Goal: Transaction & Acquisition: Purchase product/service

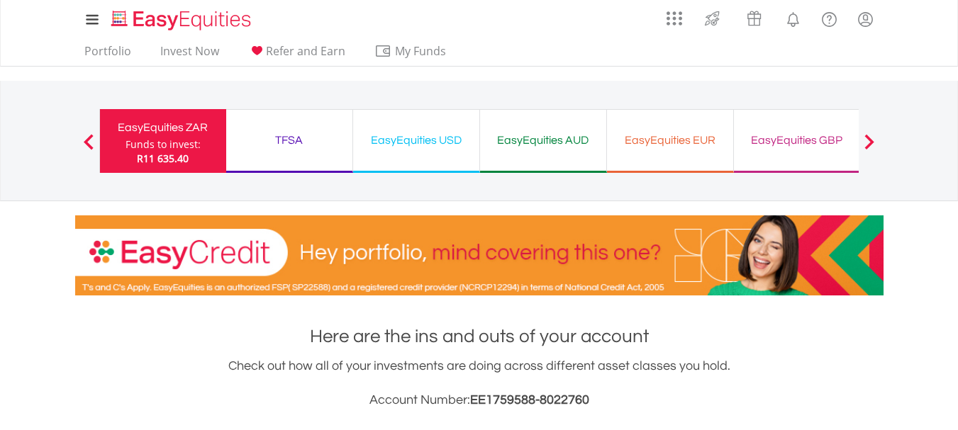
scroll to position [12, 0]
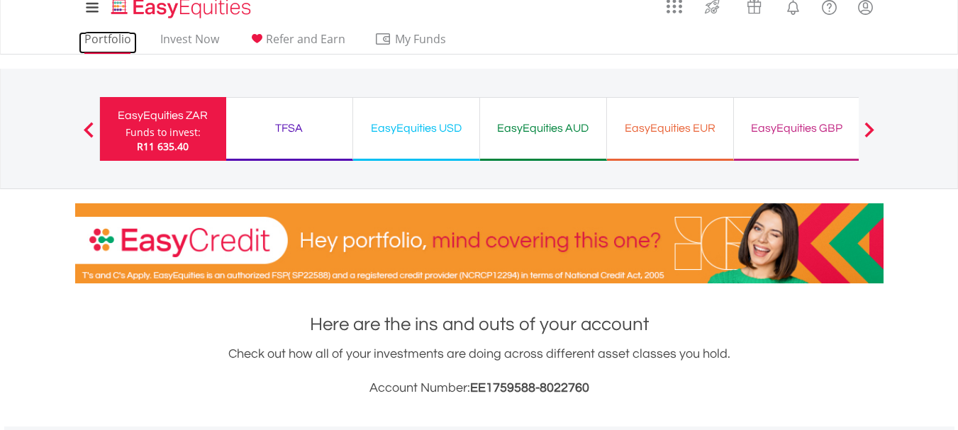
click at [124, 37] on link "Portfolio" at bounding box center [108, 43] width 58 height 22
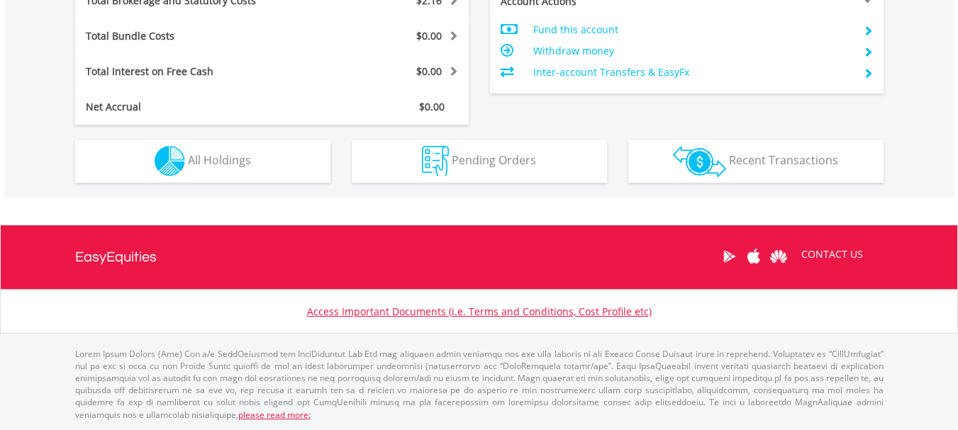
scroll to position [136, 269]
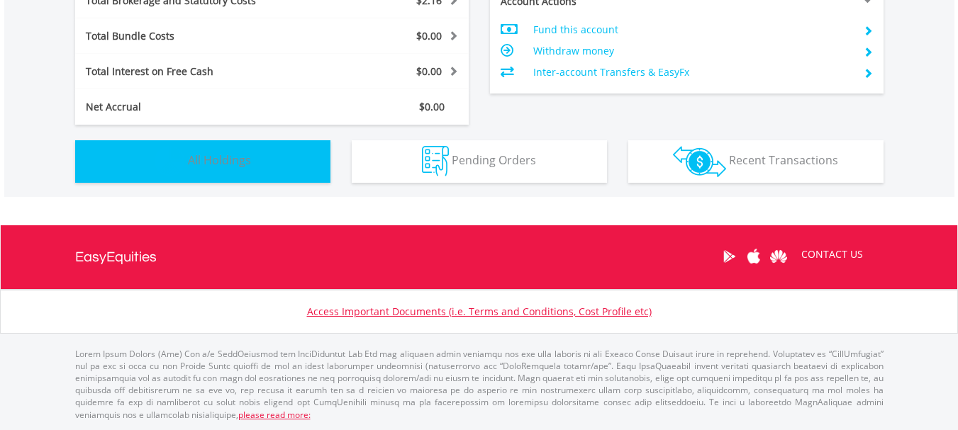
click at [291, 153] on button "Holdings All Holdings" at bounding box center [202, 161] width 255 height 43
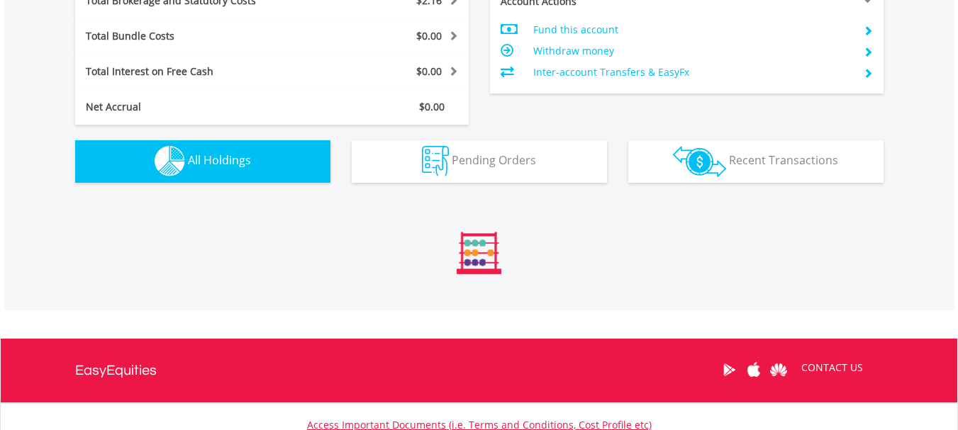
scroll to position [994, 0]
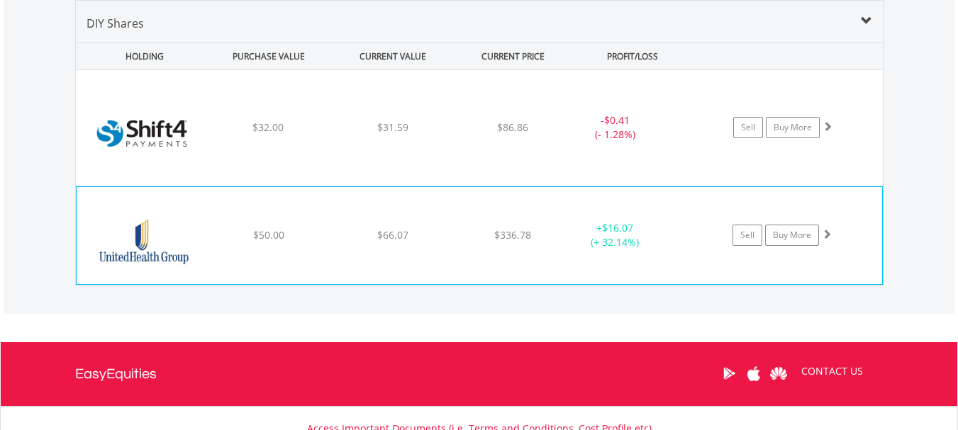
click at [315, 228] on div "﻿ Unitedhealth Group Inc $50.00 $66.07 $336.78 + $16.07 (+ 32.14%) Sell Buy More" at bounding box center [479, 236] width 805 height 98
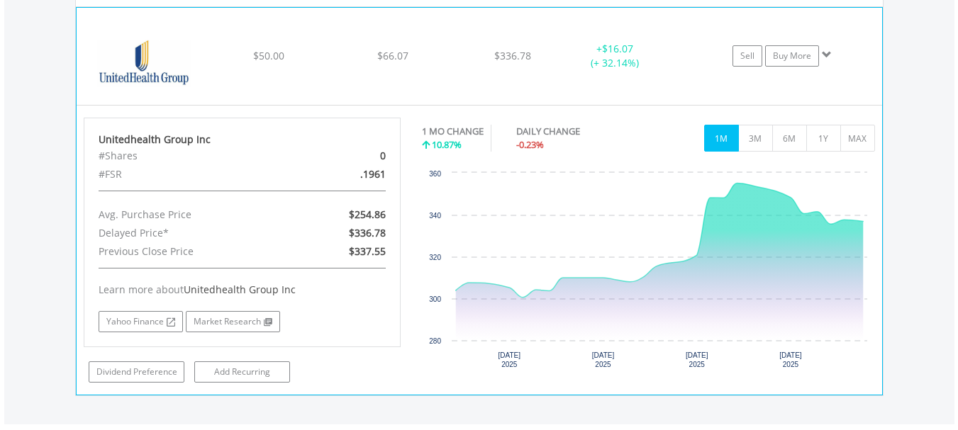
scroll to position [1175, 0]
click at [830, 127] on button "1Y" at bounding box center [823, 137] width 35 height 27
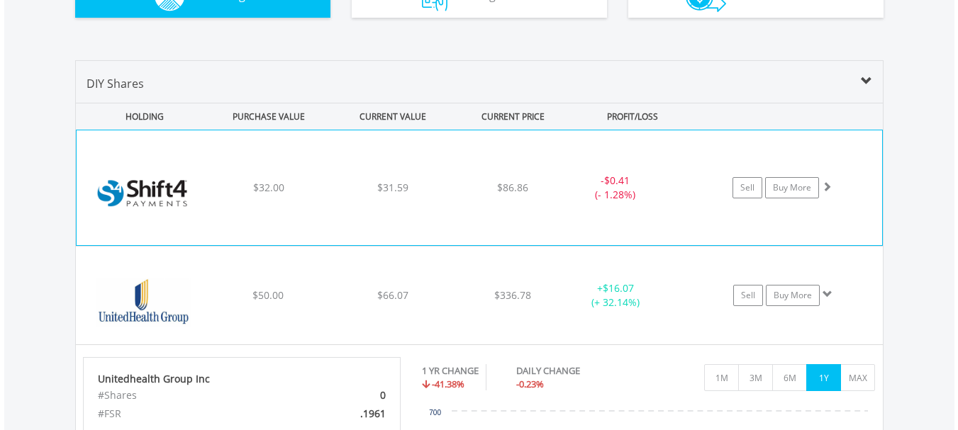
scroll to position [918, 0]
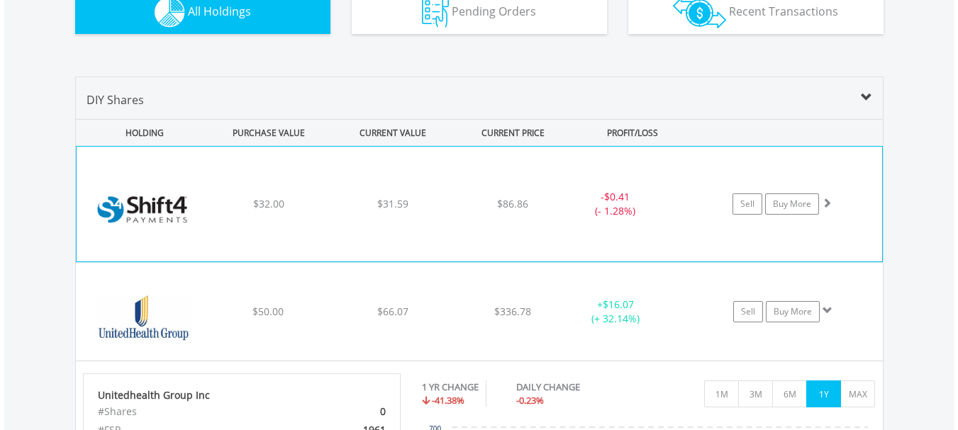
click at [677, 202] on div "- $0.41 (- 1.28%)" at bounding box center [632, 204] width 142 height 28
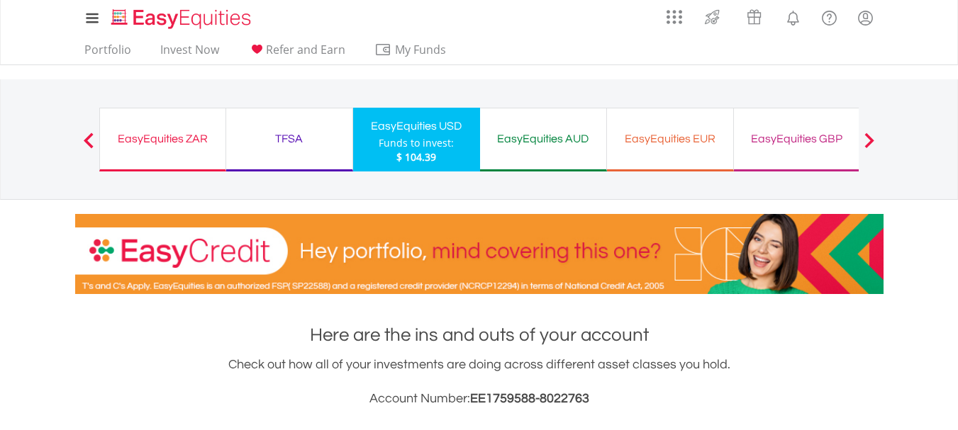
scroll to position [0, 0]
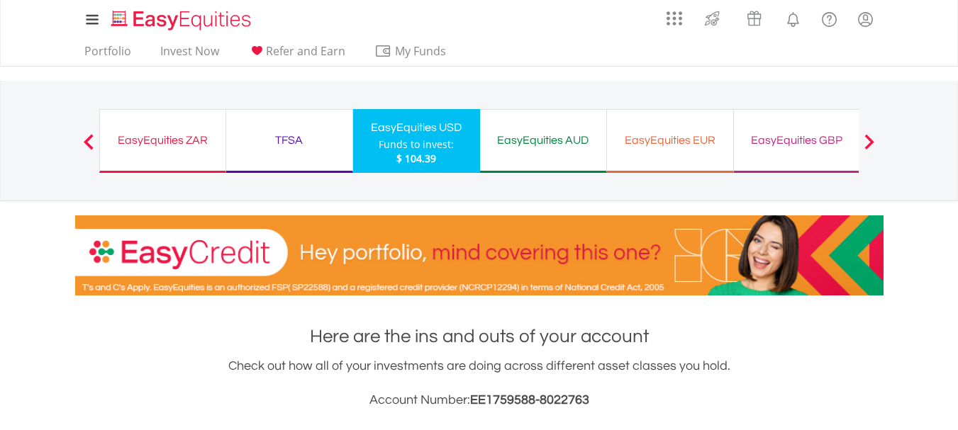
click at [276, 147] on div "TFSA" at bounding box center [289, 140] width 109 height 20
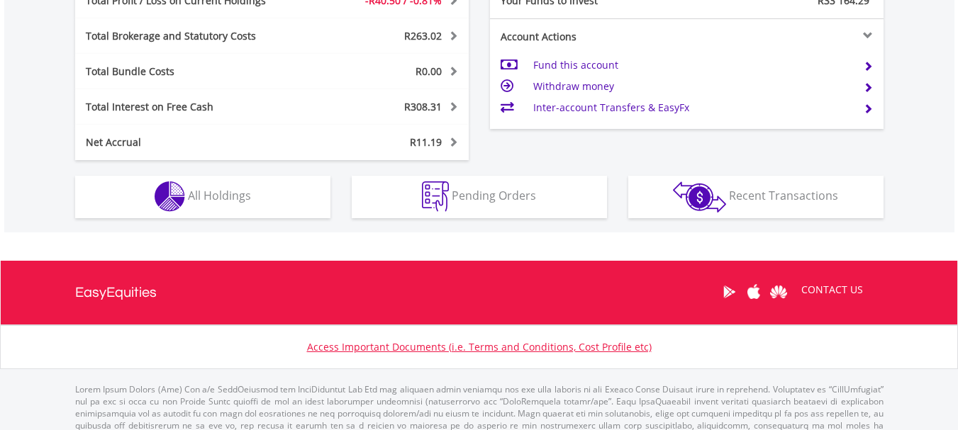
scroll to position [826, 0]
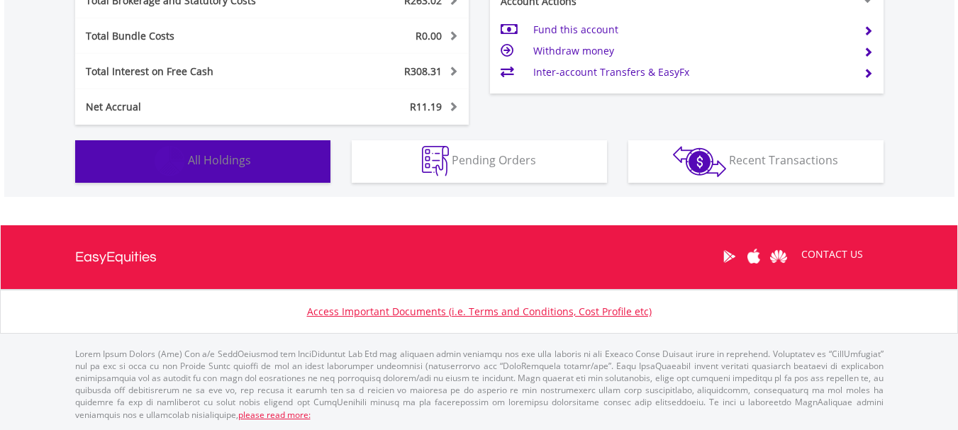
click at [276, 147] on button "Holdings All Holdings" at bounding box center [202, 161] width 255 height 43
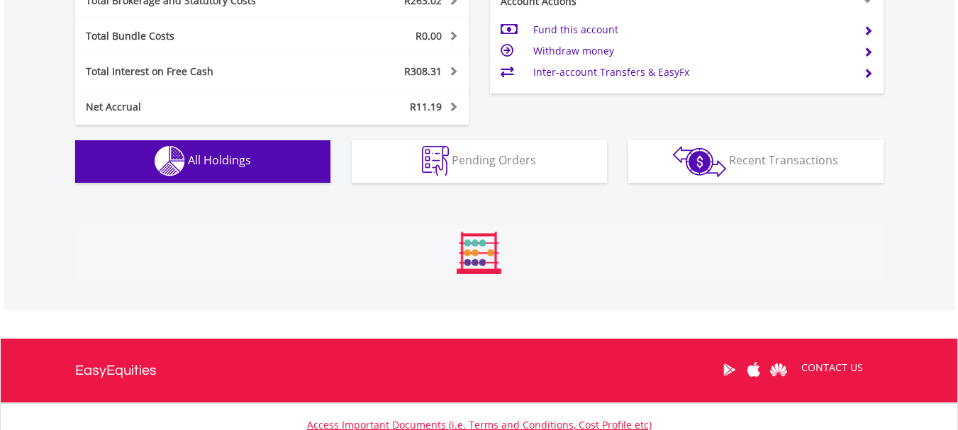
scroll to position [1026, 0]
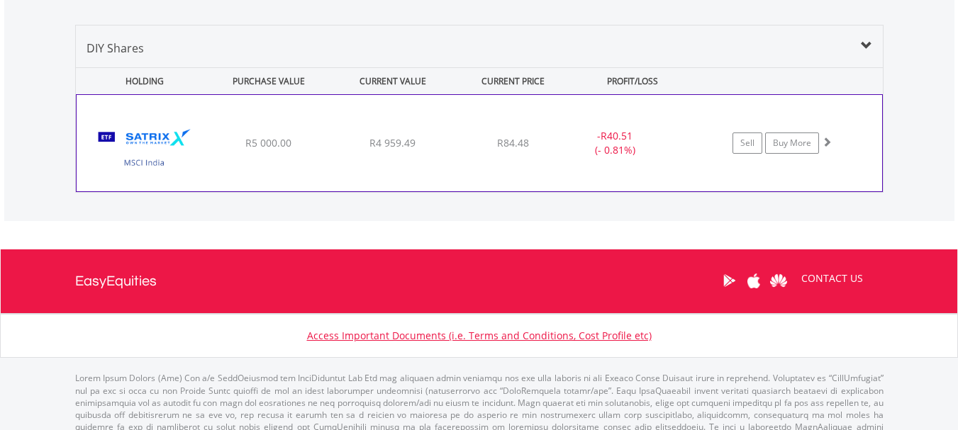
drag, startPoint x: 379, startPoint y: 166, endPoint x: 393, endPoint y: 167, distance: 14.9
click at [393, 167] on div "﻿ Satrix MSCI India ETF R5 000.00 R4 959.49 R84.48 - R40.51 (- 0.81%) Sell Buy …" at bounding box center [479, 143] width 805 height 96
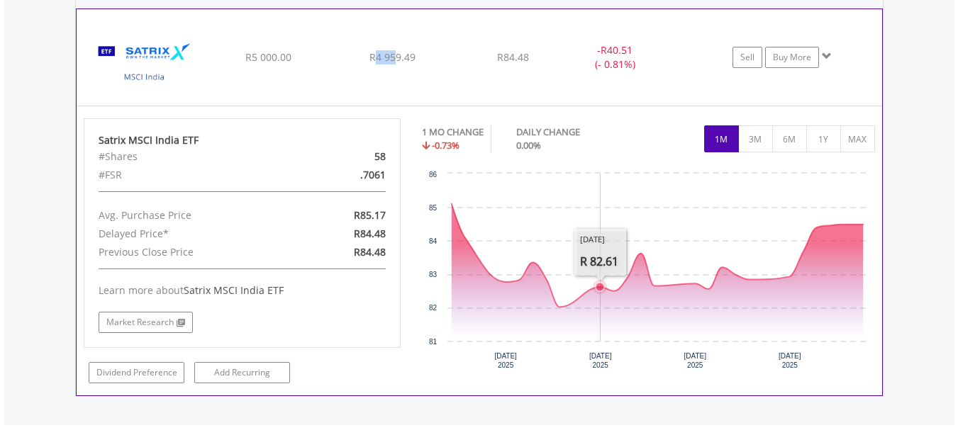
scroll to position [1113, 0]
click at [868, 135] on button "MAX" at bounding box center [857, 138] width 35 height 27
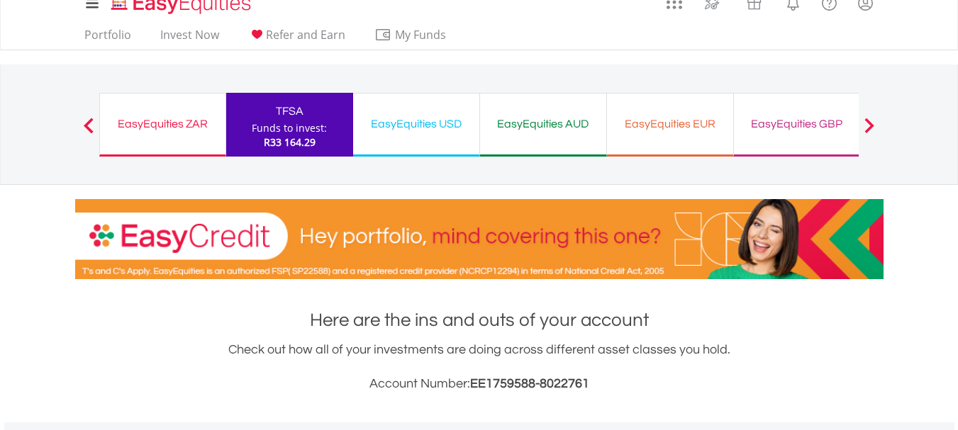
scroll to position [0, 0]
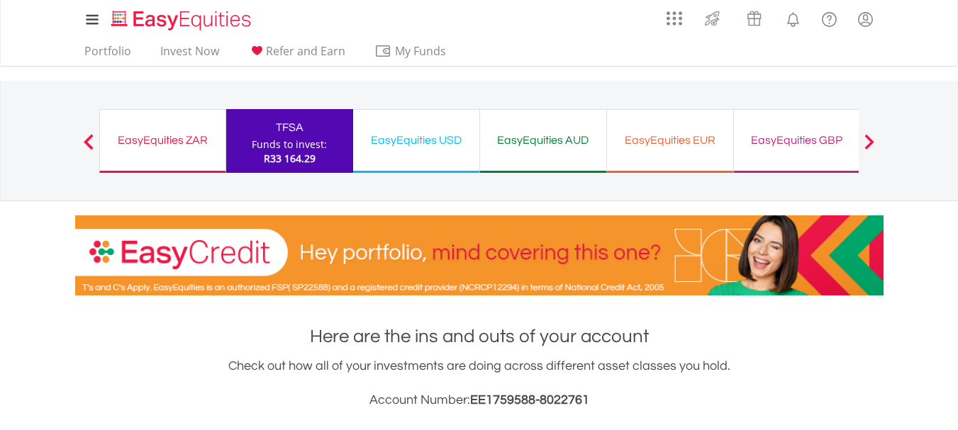
click at [193, 149] on div "EasyEquities ZAR" at bounding box center [162, 140] width 108 height 20
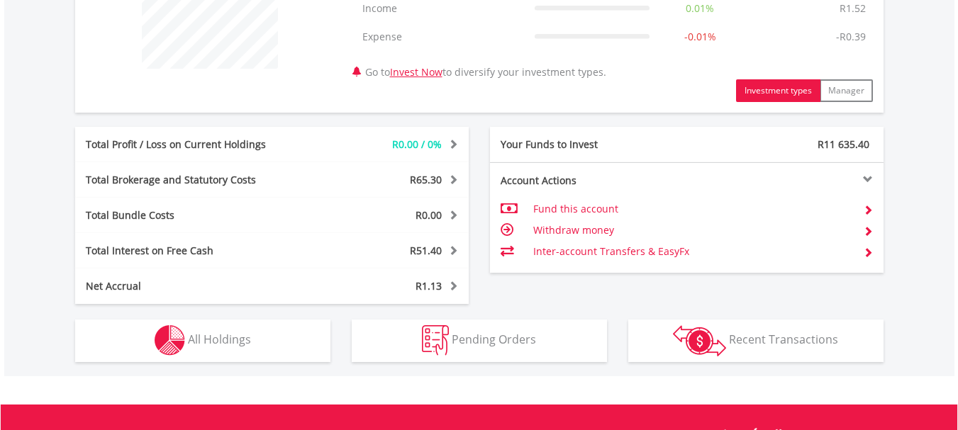
scroll to position [619, 0]
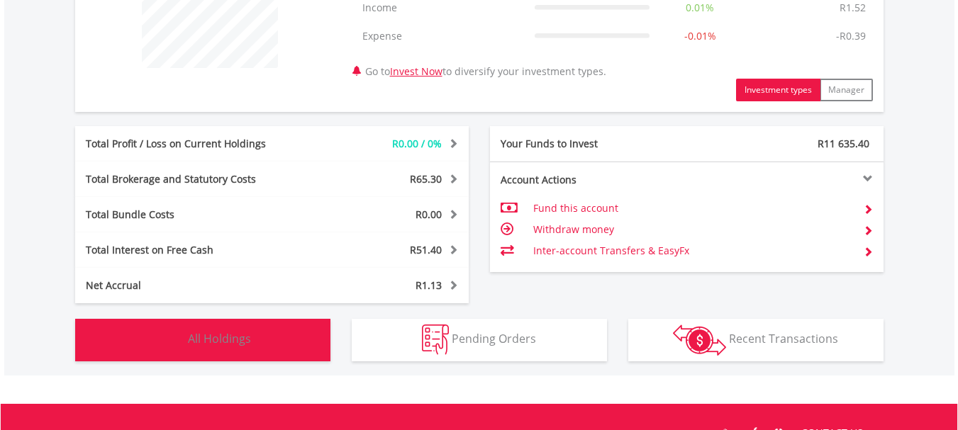
click at [262, 349] on button "Holdings All Holdings" at bounding box center [202, 340] width 255 height 43
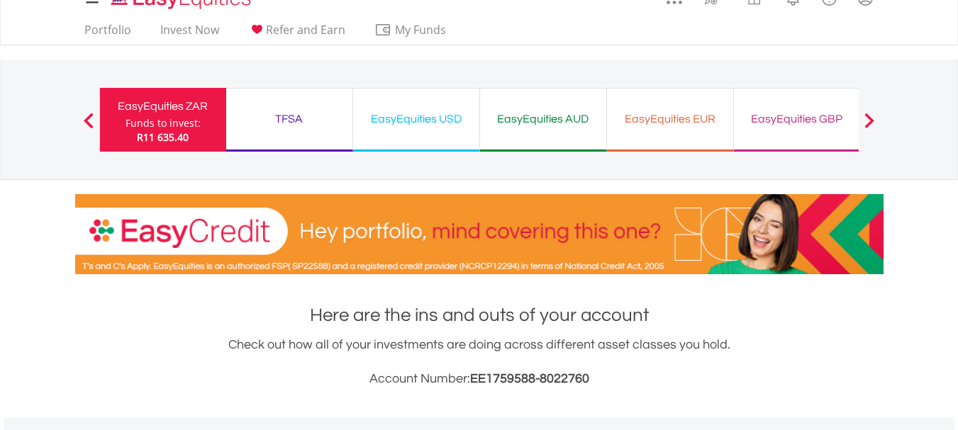
scroll to position [0, 0]
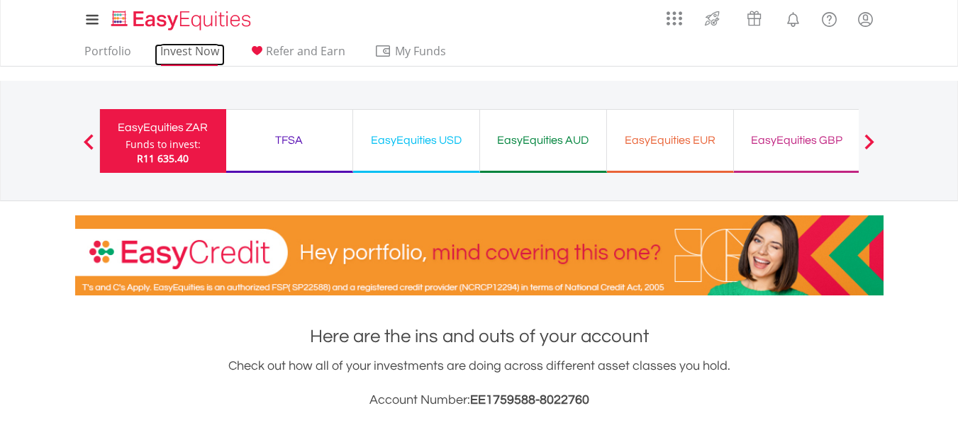
click at [206, 54] on link "Invest Now" at bounding box center [190, 55] width 70 height 22
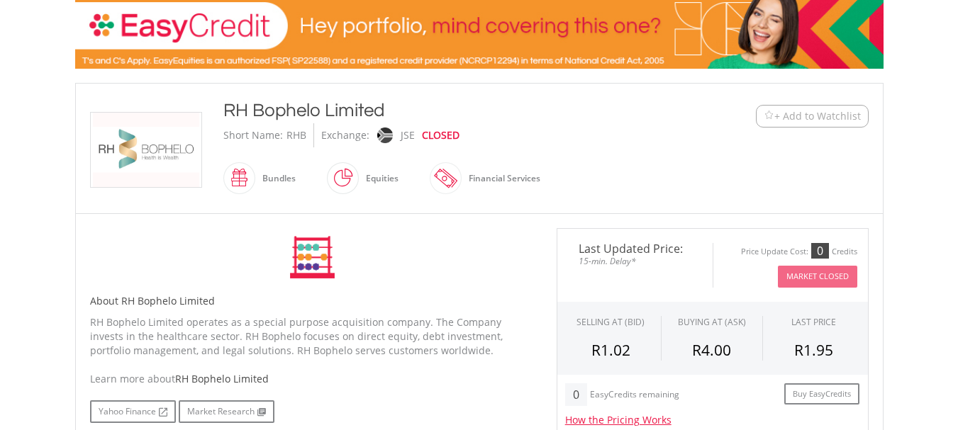
scroll to position [227, 0]
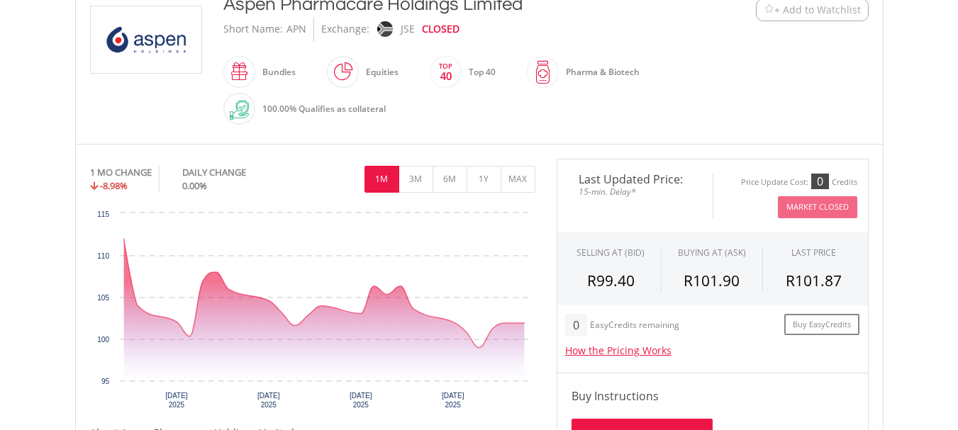
scroll to position [334, 0]
click at [421, 176] on button "3M" at bounding box center [415, 178] width 35 height 27
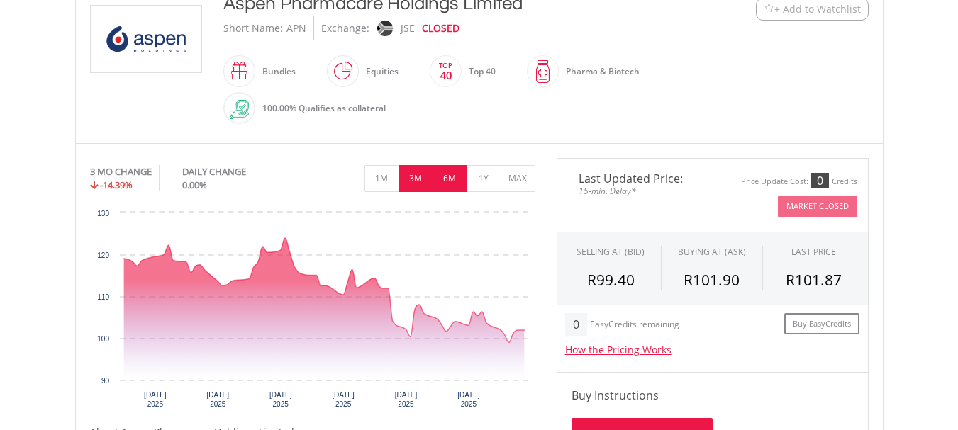
click at [446, 181] on button "6M" at bounding box center [449, 178] width 35 height 27
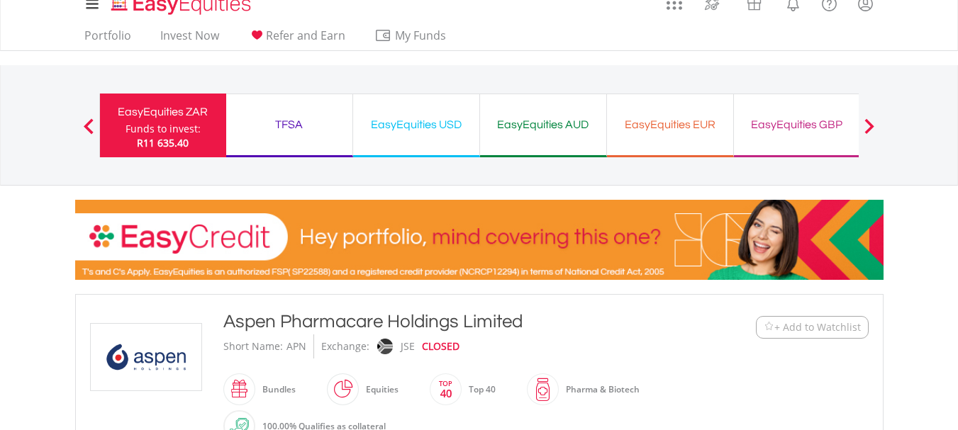
scroll to position [0, 0]
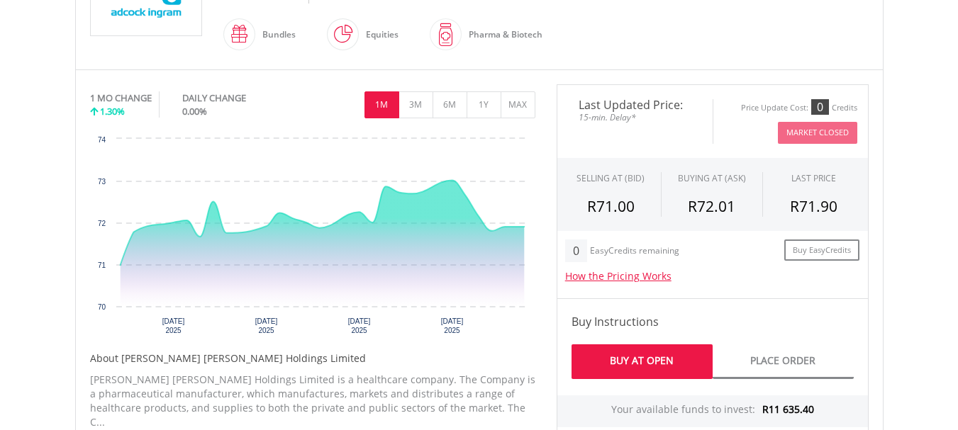
scroll to position [371, 0]
click at [486, 106] on button "1Y" at bounding box center [483, 104] width 35 height 27
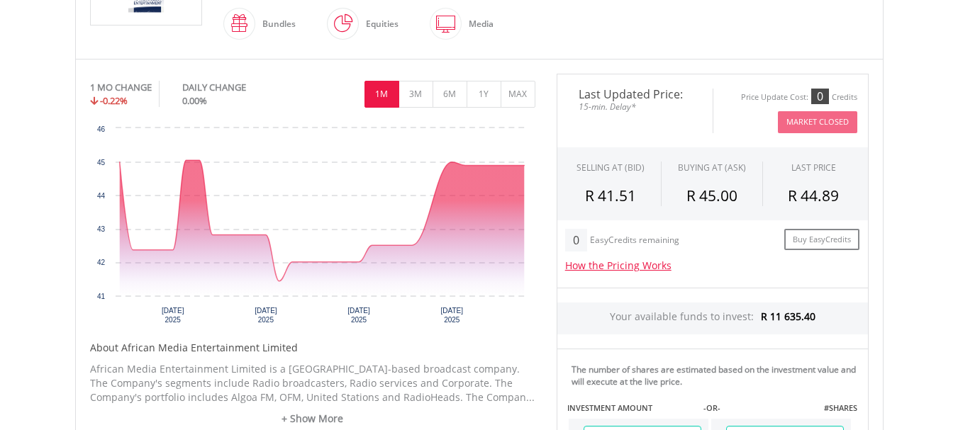
scroll to position [382, 0]
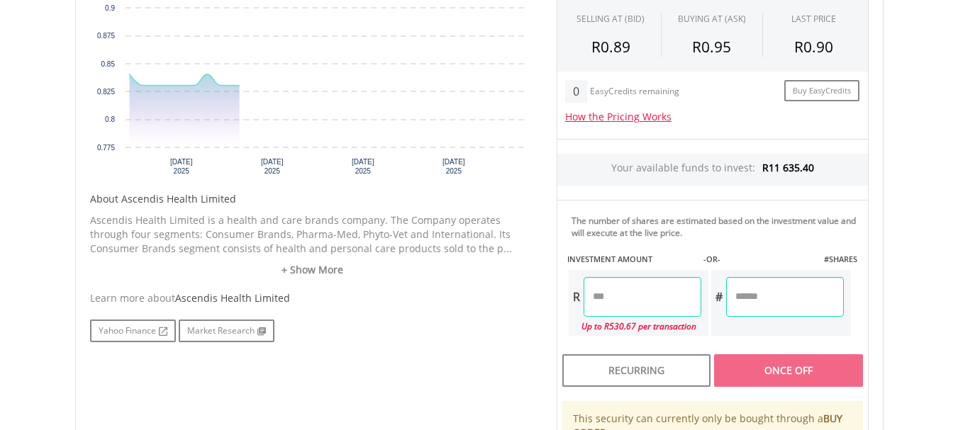
scroll to position [434, 0]
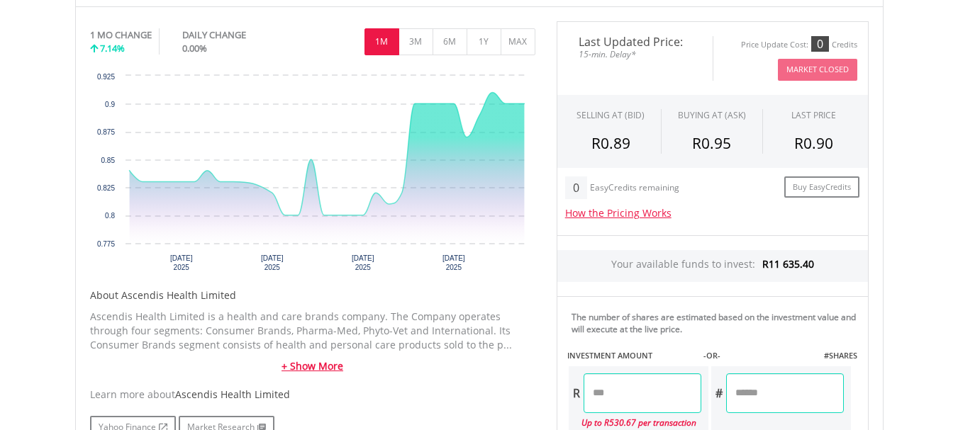
click at [319, 369] on link "+ Show More" at bounding box center [312, 366] width 445 height 14
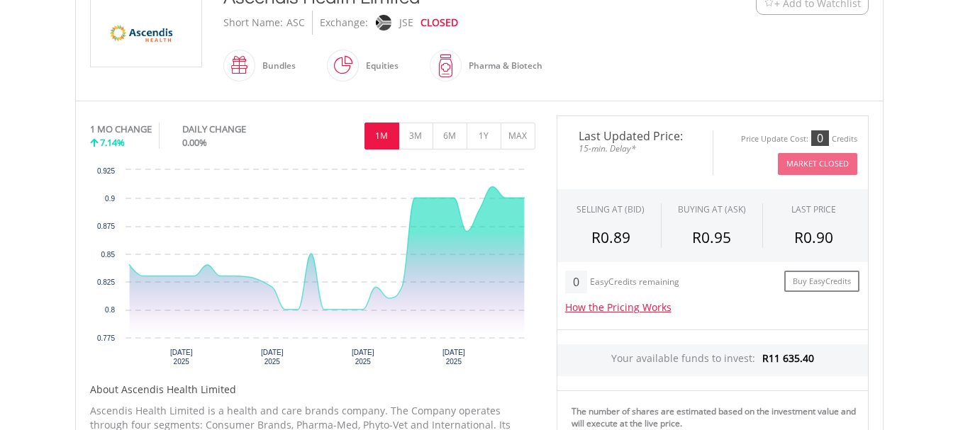
scroll to position [339, 0]
click at [456, 138] on button "6M" at bounding box center [449, 136] width 35 height 27
